Goal: Task Accomplishment & Management: Manage account settings

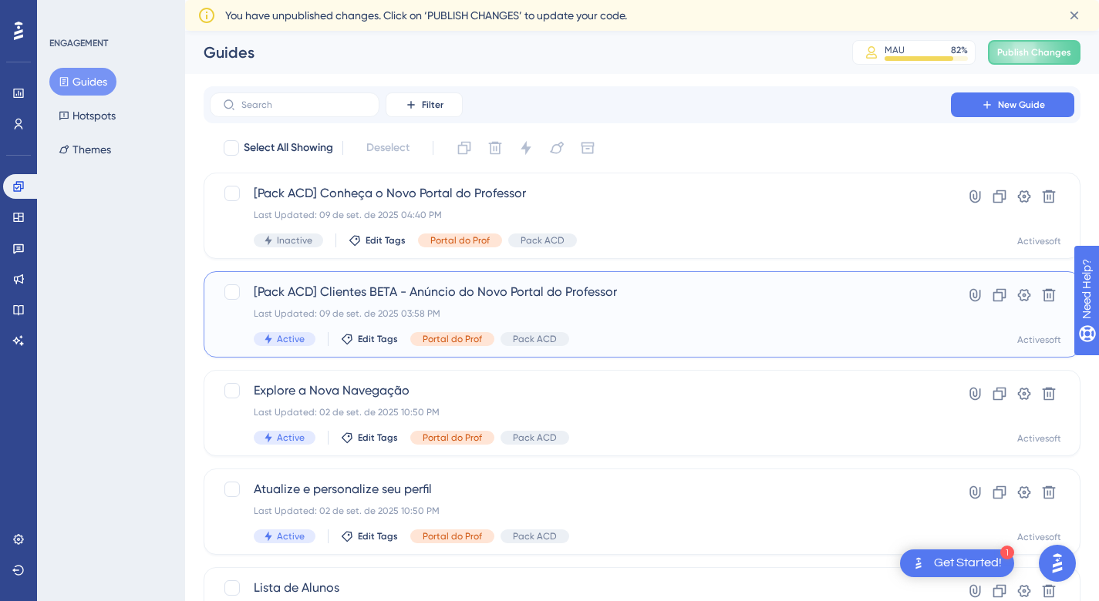
click at [633, 311] on div "Last Updated: 09 de set. de 2025 03:58 PM" at bounding box center [580, 314] width 653 height 12
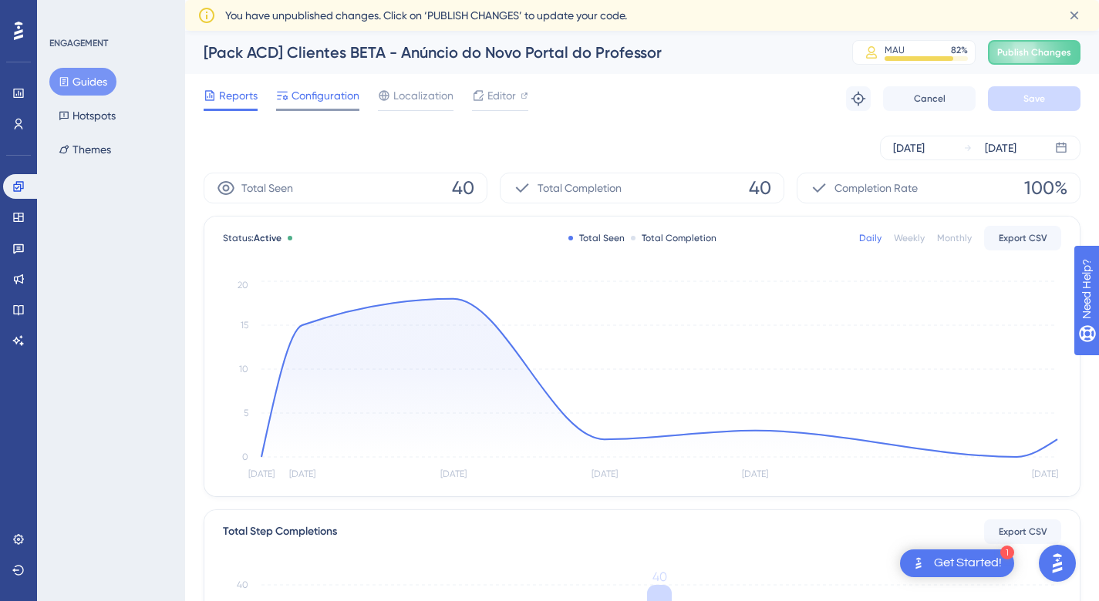
click at [344, 96] on span "Configuration" at bounding box center [325, 95] width 68 height 19
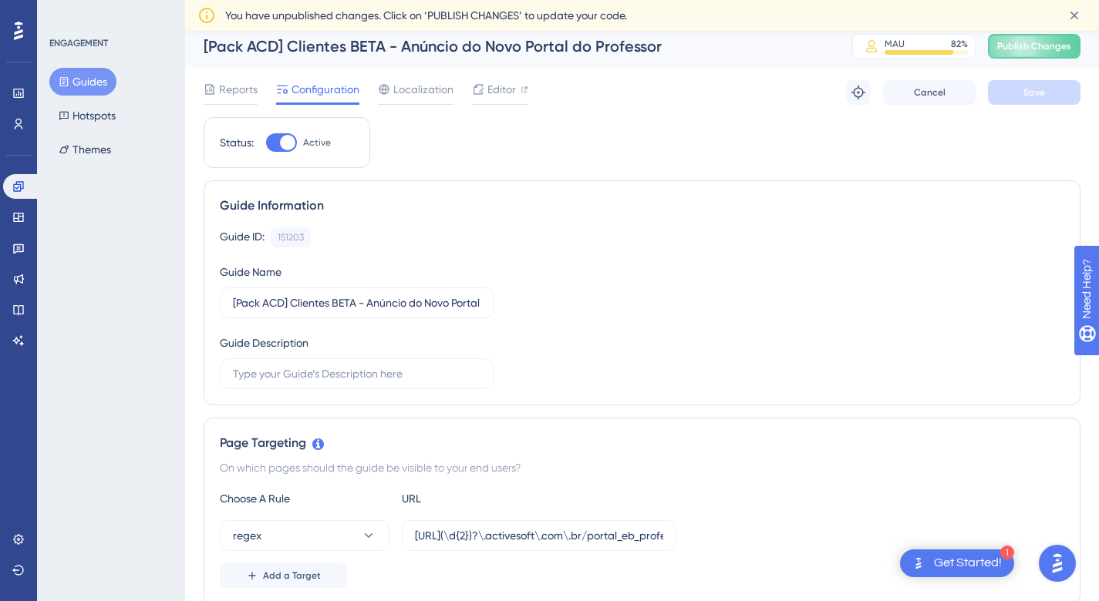
scroll to position [296, 0]
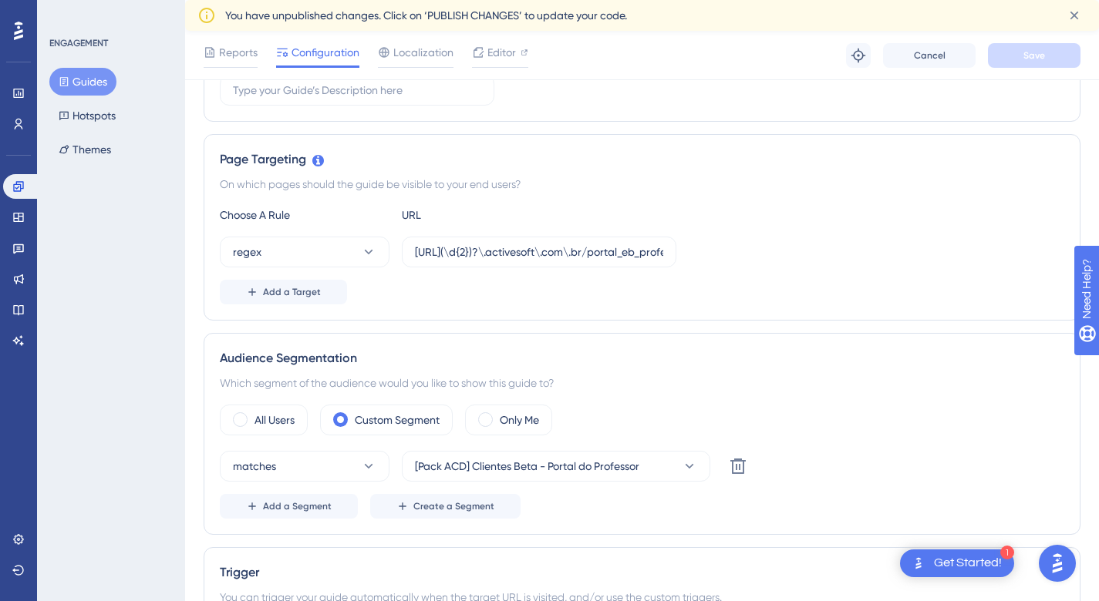
click at [251, 56] on span "Reports" at bounding box center [238, 52] width 39 height 19
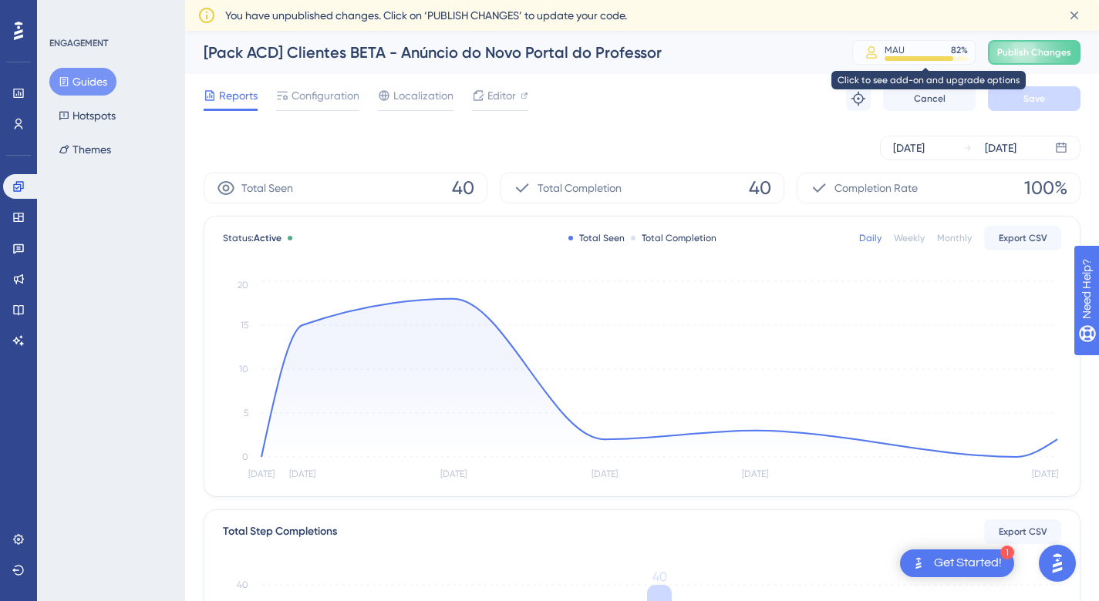
click at [948, 52] on div "MAU 82 %" at bounding box center [925, 50] width 83 height 12
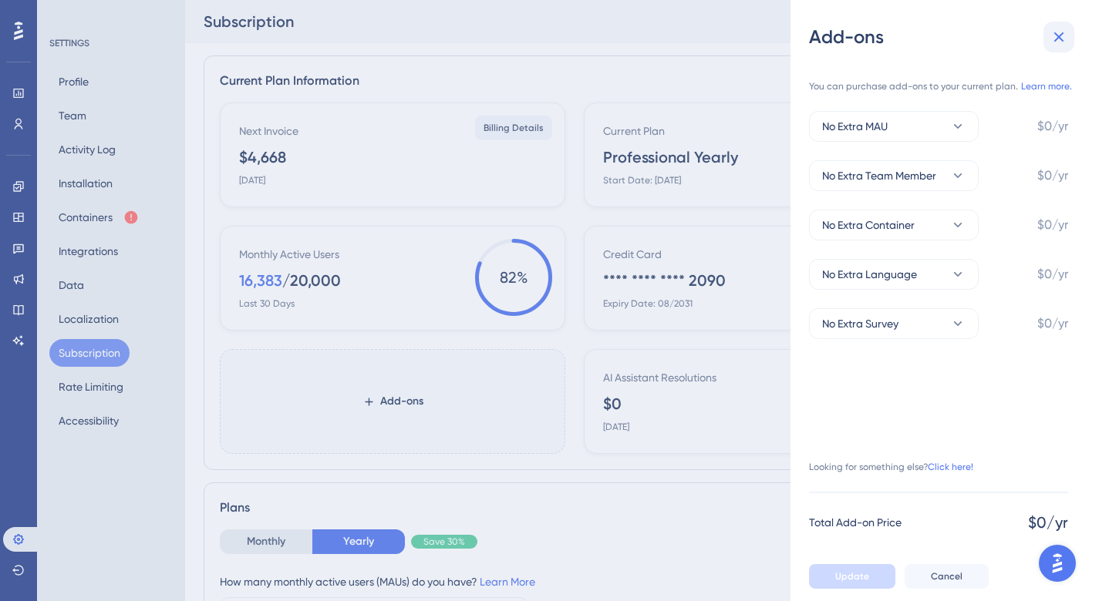
click at [1057, 35] on icon at bounding box center [1059, 37] width 10 height 10
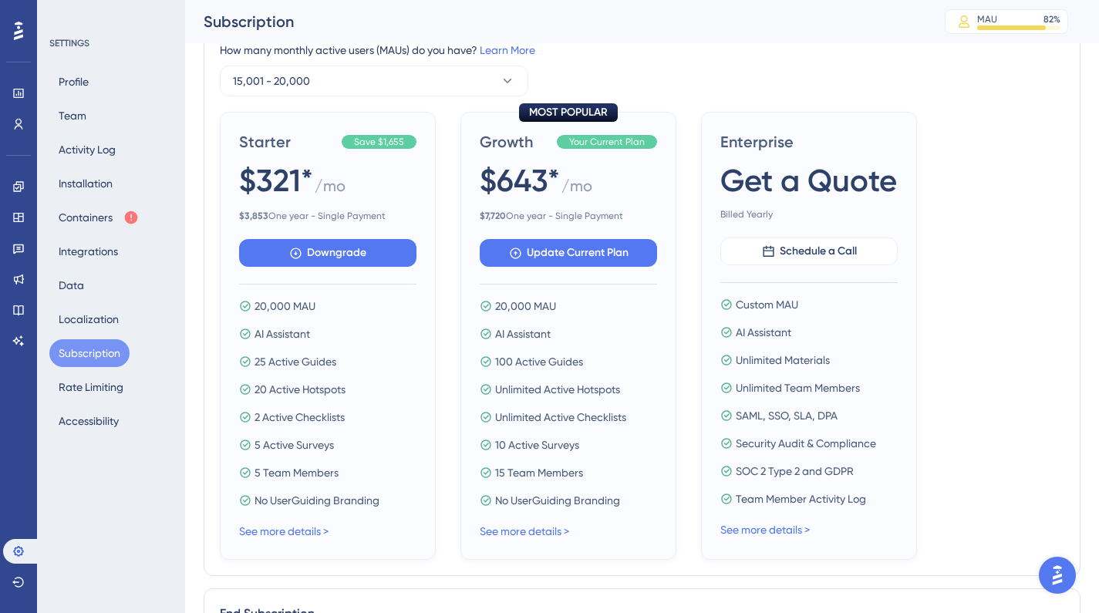
scroll to position [414, 0]
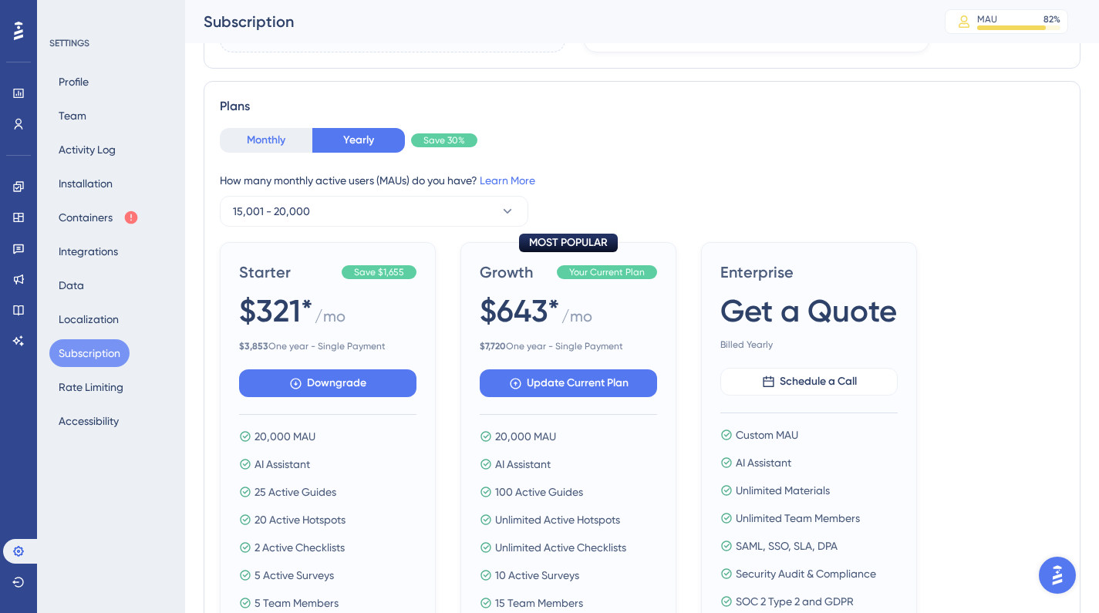
click at [260, 148] on button "Monthly" at bounding box center [266, 140] width 93 height 25
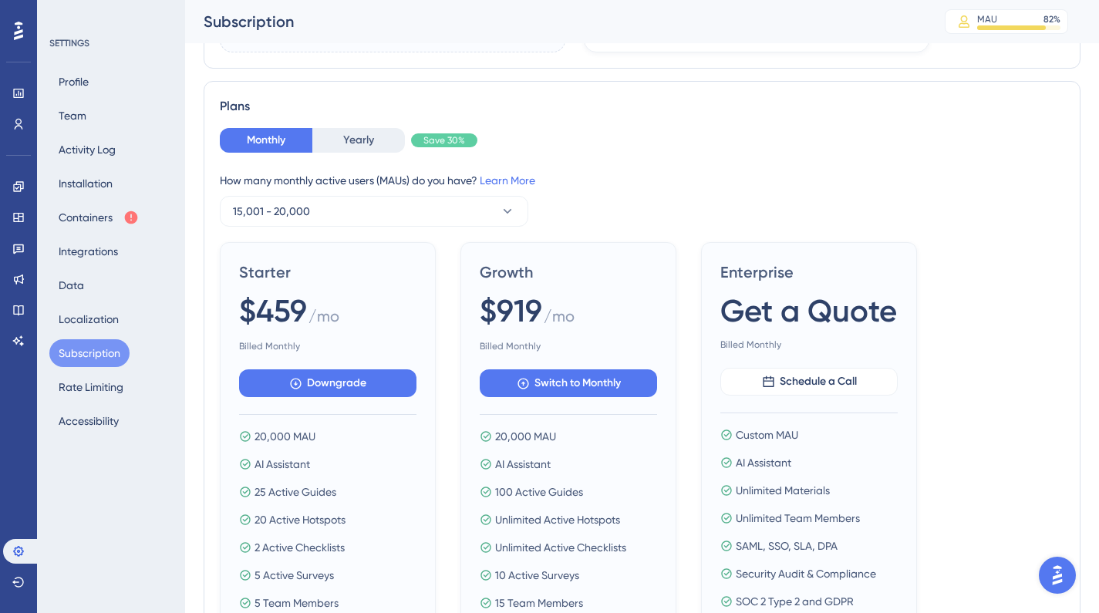
click at [429, 135] on span "Save 30%" at bounding box center [444, 140] width 42 height 12
click at [365, 133] on button "Yearly" at bounding box center [358, 140] width 93 height 25
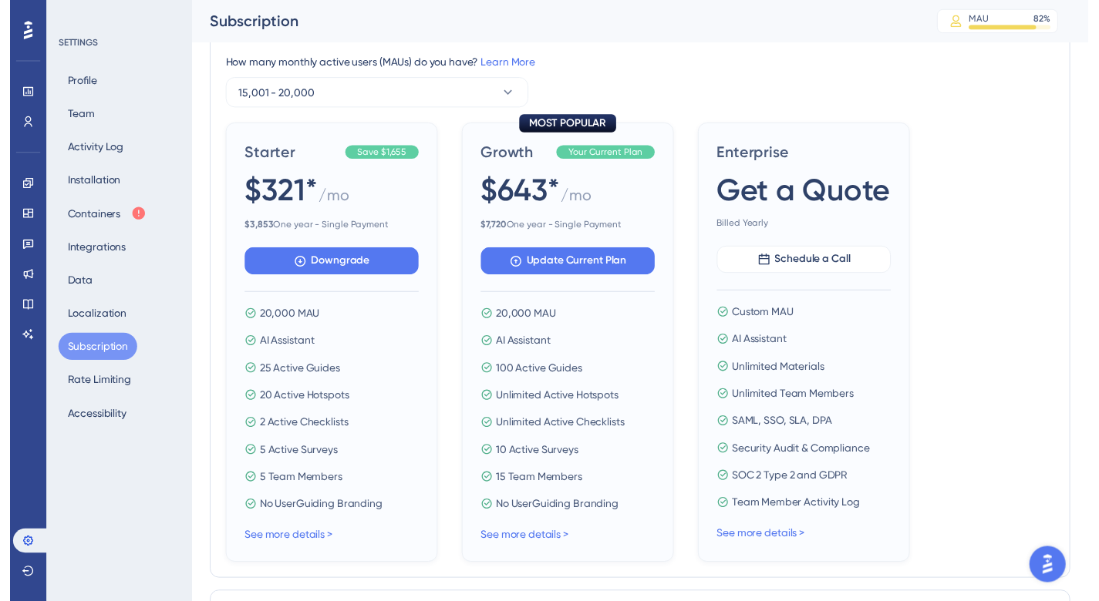
scroll to position [0, 0]
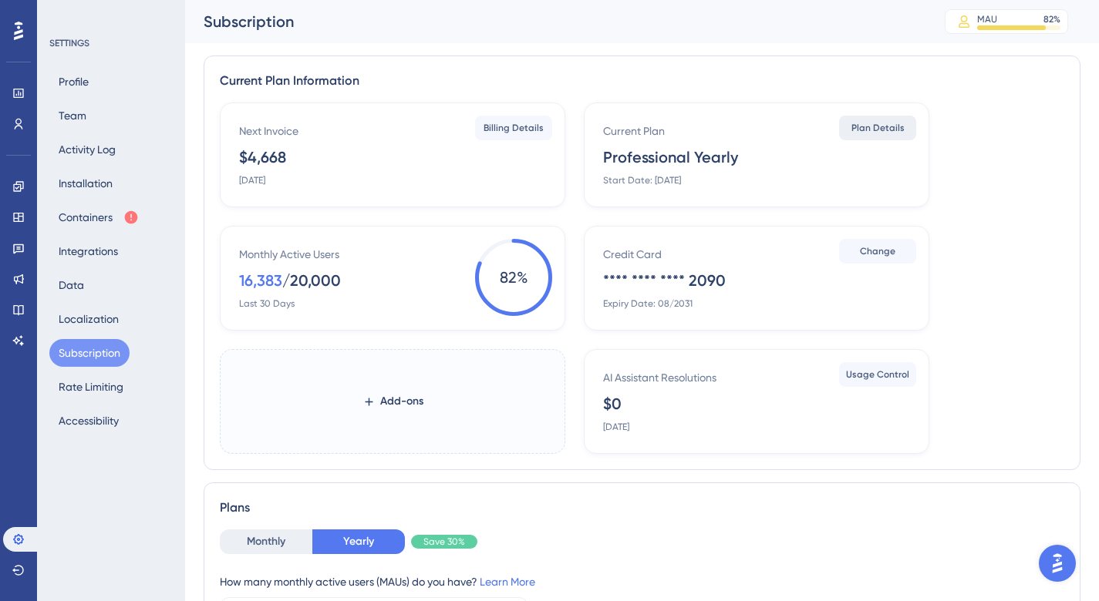
click at [890, 129] on span "Plan Details" at bounding box center [877, 128] width 53 height 12
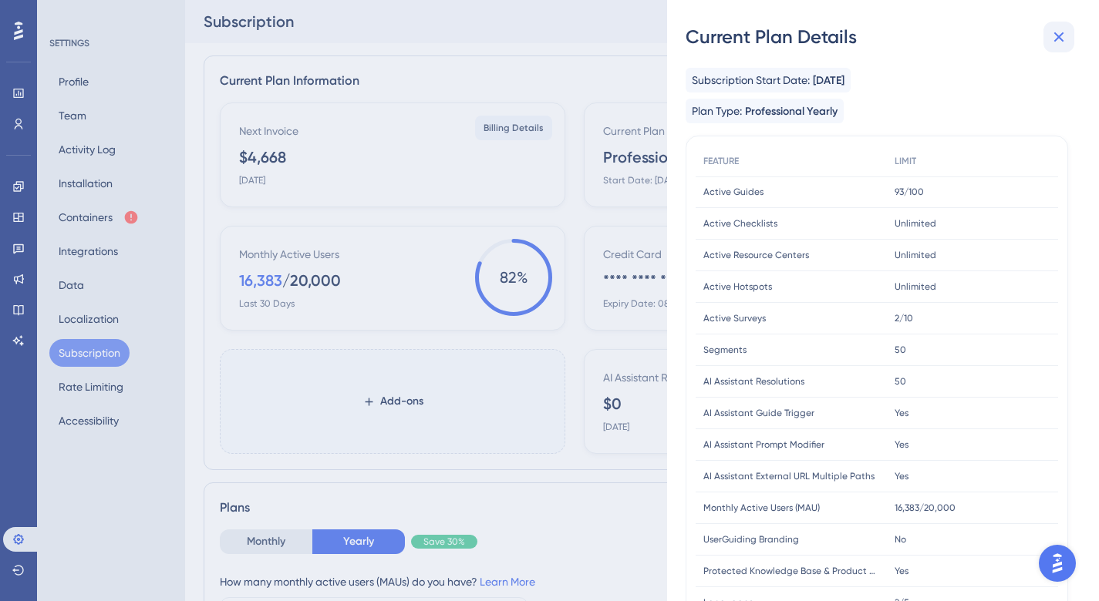
click at [1065, 42] on icon at bounding box center [1058, 37] width 19 height 19
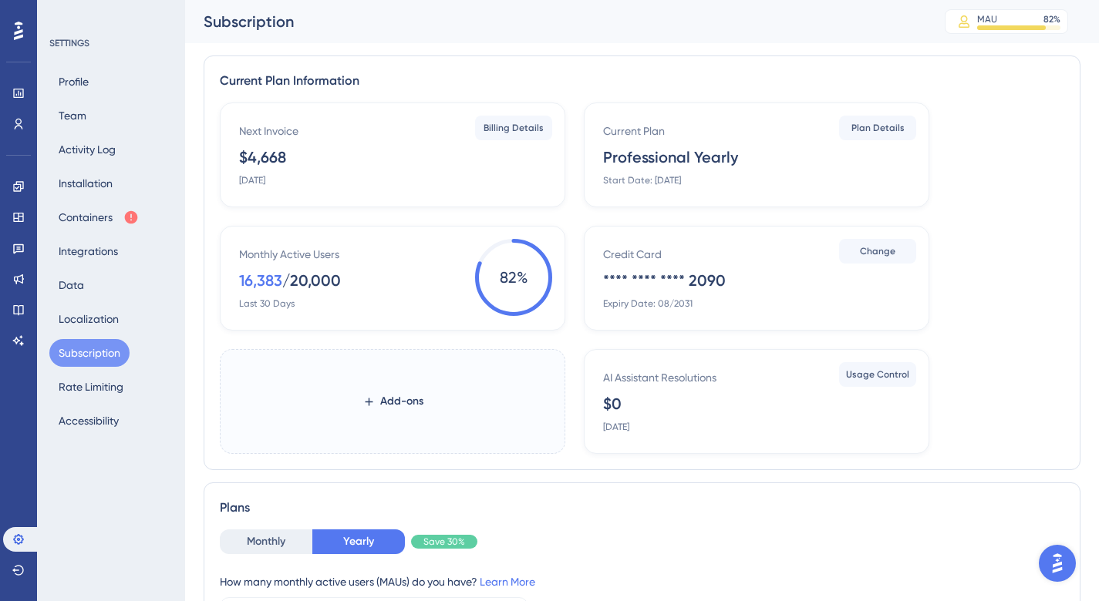
drag, startPoint x: 248, startPoint y: 156, endPoint x: 325, endPoint y: 156, distance: 76.3
click at [325, 156] on div "Next Invoice $4,668 [DATE]" at bounding box center [395, 154] width 313 height 65
